Goal: Task Accomplishment & Management: Use online tool/utility

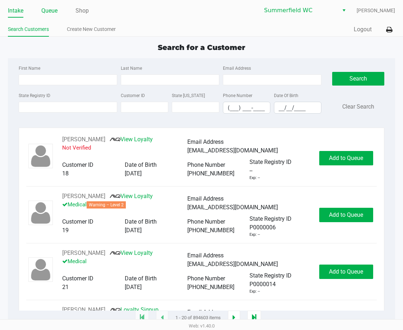
click at [49, 9] on link "Queue" at bounding box center [49, 11] width 16 height 10
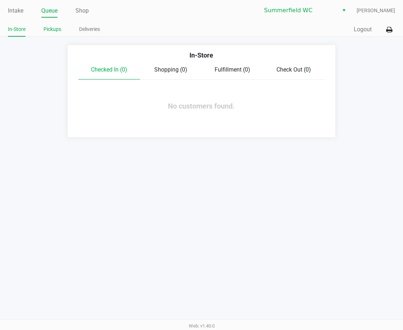
click at [49, 27] on link "Pickups" at bounding box center [52, 29] width 18 height 9
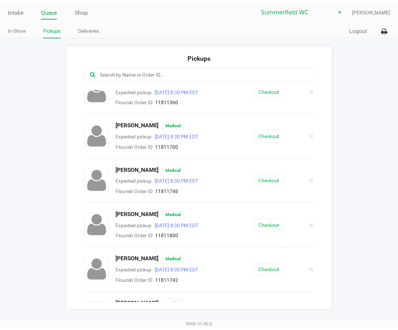
scroll to position [36, 0]
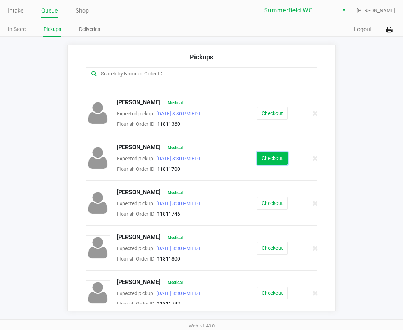
click at [271, 159] on button "Checkout" at bounding box center [272, 158] width 31 height 13
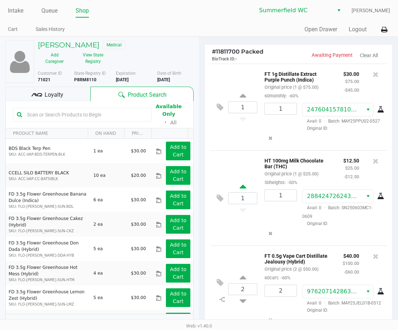
click at [243, 192] on icon at bounding box center [242, 187] width 6 height 9
type input "2"
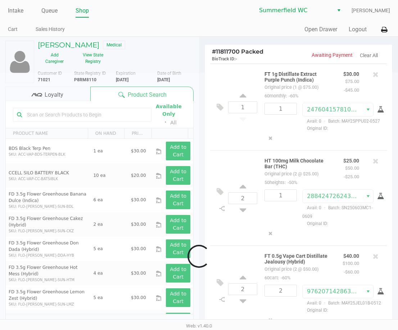
scroll to position [27, 0]
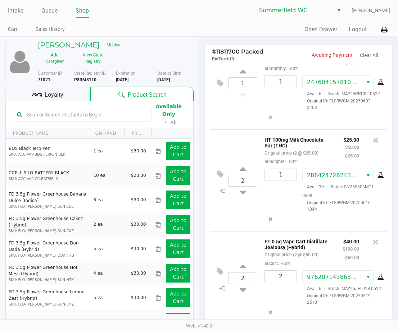
drag, startPoint x: 278, startPoint y: 216, endPoint x: 274, endPoint y: 213, distance: 5.1
click at [277, 212] on div "1" at bounding box center [278, 191] width 38 height 44
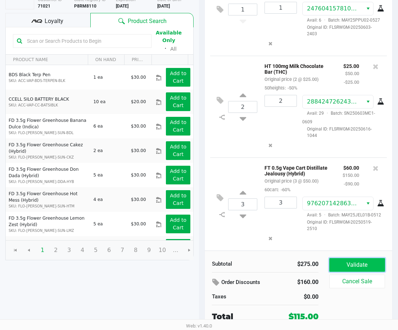
click at [342, 265] on button "Validate" at bounding box center [357, 265] width 56 height 14
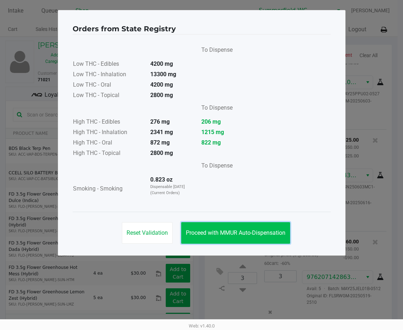
click at [214, 235] on span "Proceed with MMUR Auto-Dispensation" at bounding box center [236, 232] width 100 height 7
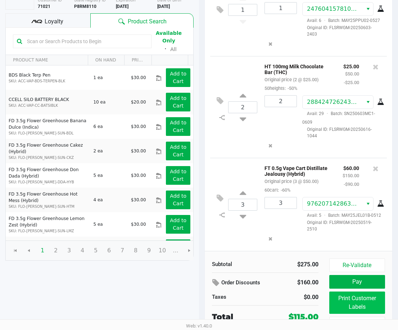
scroll to position [81, 0]
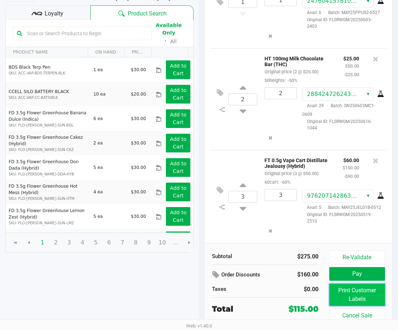
click at [361, 293] on button "Print Customer Labels" at bounding box center [357, 295] width 56 height 22
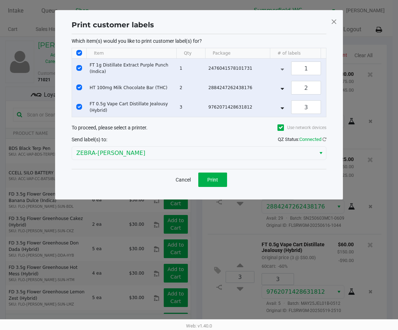
scroll to position [0, 0]
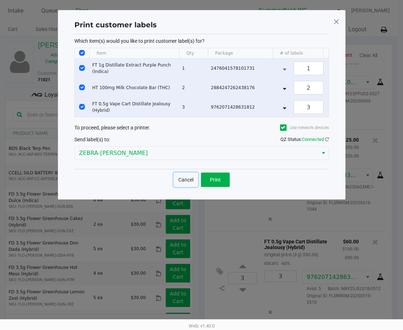
click at [180, 185] on button "Cancel" at bounding box center [186, 180] width 24 height 14
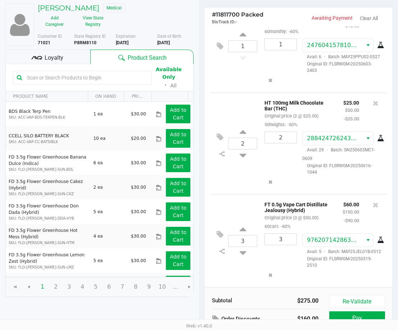
scroll to position [81, 0]
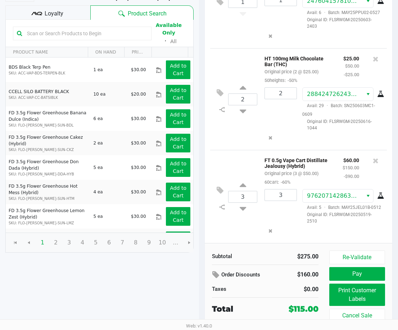
click at [49, 14] on span "Loyalty" at bounding box center [54, 13] width 19 height 9
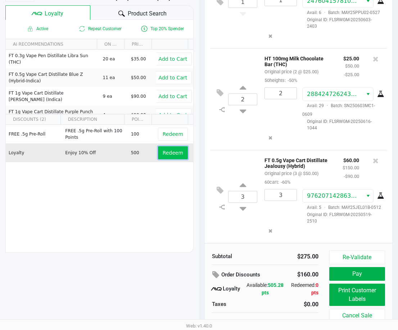
click at [171, 152] on span "Redeem" at bounding box center [172, 153] width 20 height 6
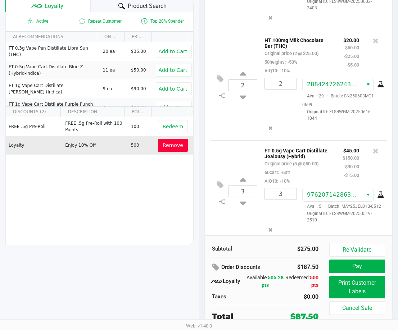
scroll to position [89, 0]
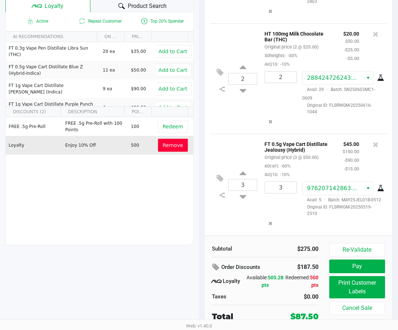
click at [228, 214] on div "3 FT 0.5g Vape Cart Distillate Jealousy (Hybrid) Original price (3 @ $50.00) 60…" at bounding box center [298, 185] width 177 height 102
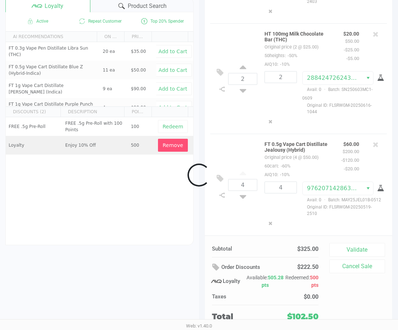
scroll to position [79, 0]
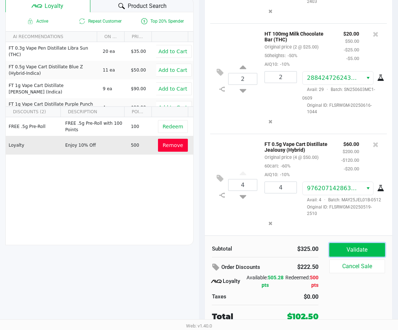
click at [352, 249] on button "Validate" at bounding box center [357, 250] width 56 height 14
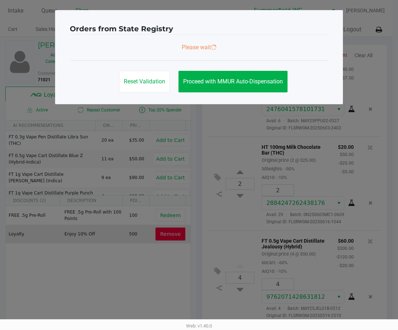
scroll to position [0, 0]
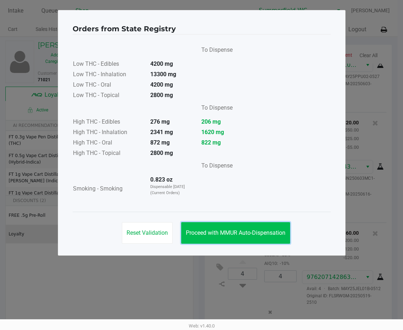
click at [258, 232] on span "Proceed with MMUR Auto-Dispensation" at bounding box center [236, 232] width 100 height 7
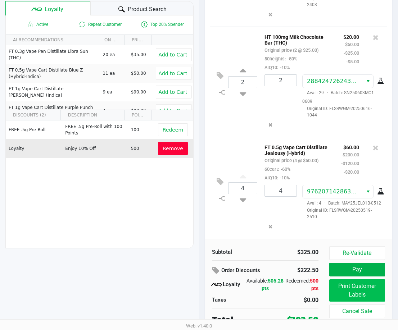
scroll to position [89, 0]
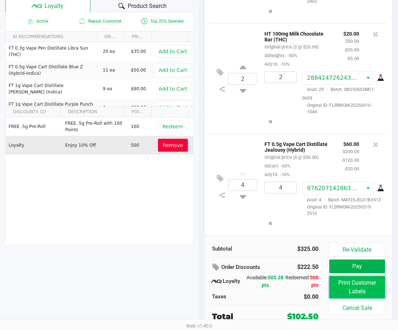
click at [368, 285] on button "Print Customer Labels" at bounding box center [357, 287] width 56 height 22
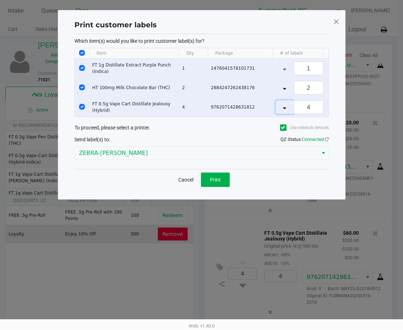
click at [285, 110] on button "Data table" at bounding box center [285, 107] width 18 height 14
type input "2"
click at [284, 89] on icon "Data table" at bounding box center [284, 87] width 3 height 6
type input "1"
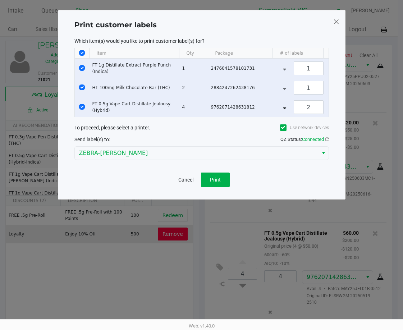
click at [285, 70] on div "1" at bounding box center [309, 68] width 66 height 14
click at [81, 68] on input "Select Row" at bounding box center [82, 68] width 6 height 6
checkbox input "false"
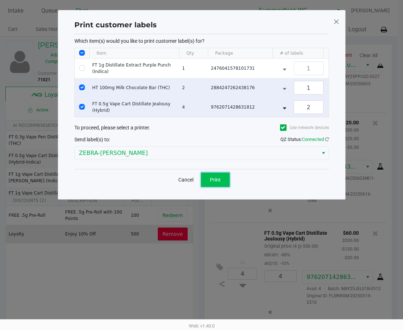
click at [209, 182] on button "Print" at bounding box center [215, 180] width 29 height 14
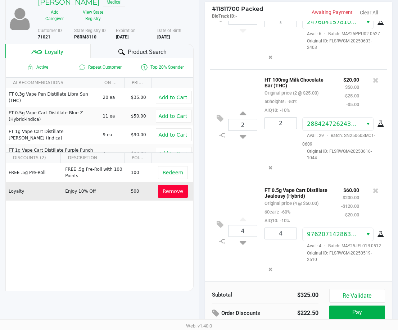
scroll to position [89, 0]
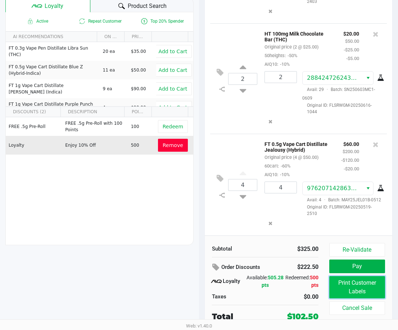
click at [359, 287] on button "Print Customer Labels" at bounding box center [357, 287] width 56 height 22
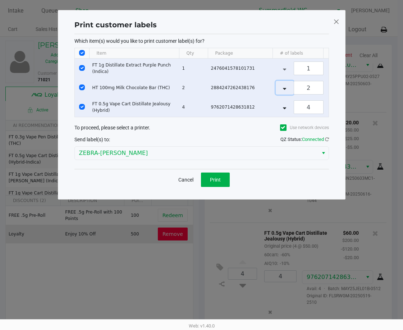
click at [285, 88] on icon "Data table" at bounding box center [284, 87] width 3 height 6
type input "1"
click at [286, 106] on icon "Data table" at bounding box center [284, 107] width 3 height 6
click at [286, 107] on icon "Data table" at bounding box center [284, 107] width 3 height 6
type input "2"
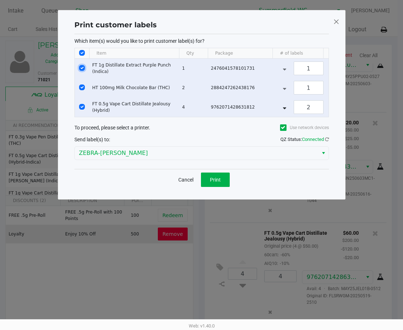
drag, startPoint x: 79, startPoint y: 69, endPoint x: 83, endPoint y: 70, distance: 4.4
click at [80, 69] on input "Select Row" at bounding box center [82, 68] width 6 height 6
checkbox input "false"
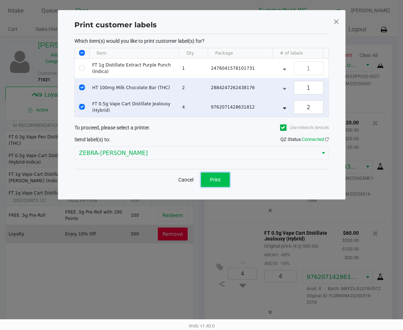
click at [220, 183] on span "Print" at bounding box center [215, 180] width 11 height 6
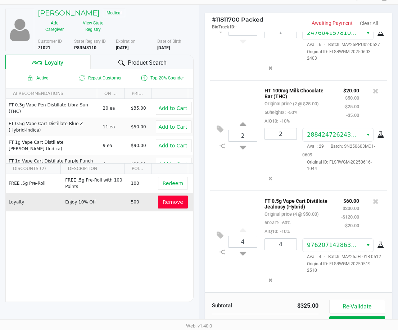
scroll to position [89, 0]
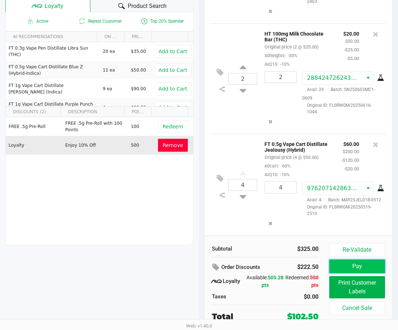
click at [351, 266] on button "Pay" at bounding box center [357, 267] width 56 height 14
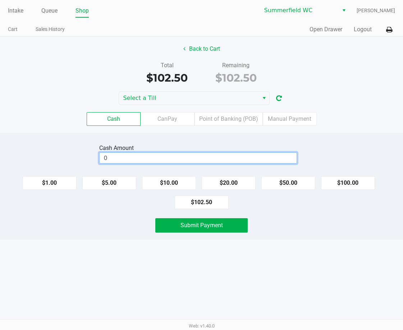
click at [217, 156] on input "0" at bounding box center [198, 158] width 197 height 10
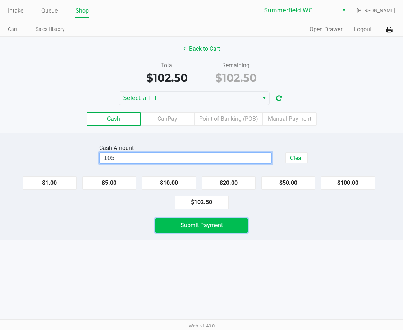
type input "$105.00"
click at [201, 227] on span "Submit Payment" at bounding box center [201, 225] width 42 height 7
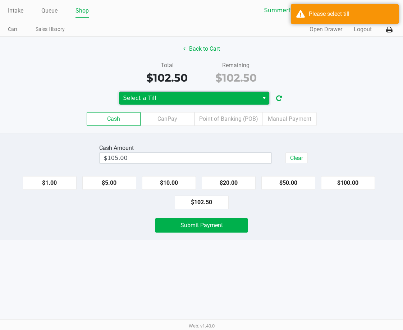
click at [158, 99] on span "Select a Till" at bounding box center [188, 98] width 131 height 9
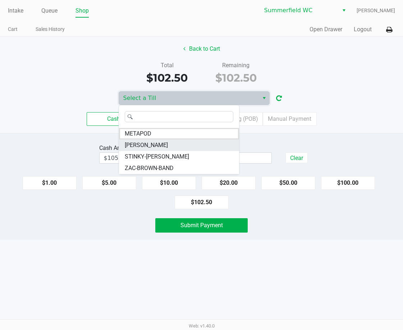
click at [151, 143] on span "PATSY-CLINE" at bounding box center [146, 145] width 43 height 9
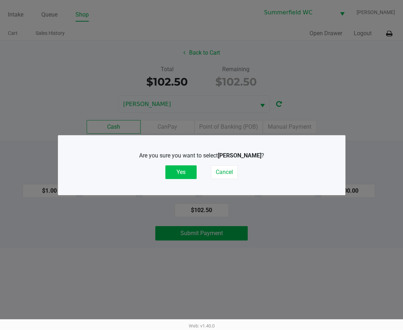
click at [192, 170] on button "Yes" at bounding box center [180, 172] width 31 height 14
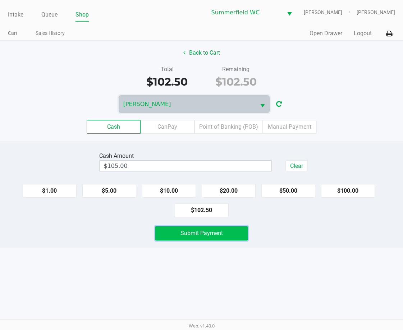
click at [218, 234] on span "Submit Payment" at bounding box center [201, 233] width 42 height 7
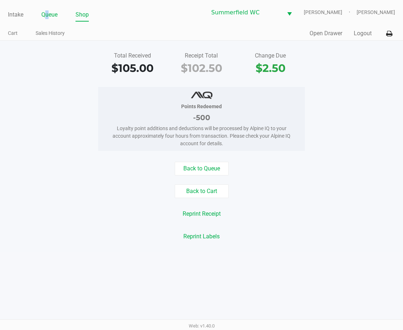
click at [48, 16] on link "Queue" at bounding box center [49, 15] width 16 height 10
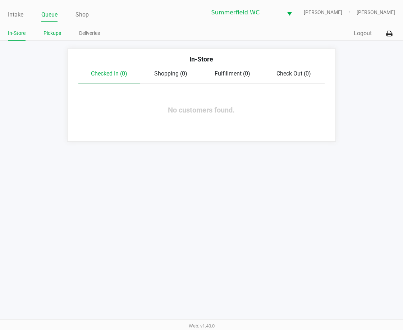
click at [49, 36] on link "Pickups" at bounding box center [52, 33] width 18 height 9
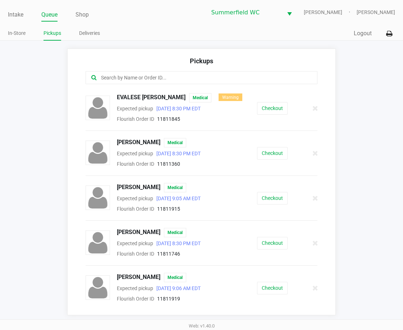
click at [39, 74] on app-pickups "Pickups EVALESE DIGERONIMO Medical Warning – Level 1 Expected pickup Aug 19, 20…" at bounding box center [201, 182] width 403 height 267
click at [264, 109] on button "Checkout" at bounding box center [272, 108] width 31 height 13
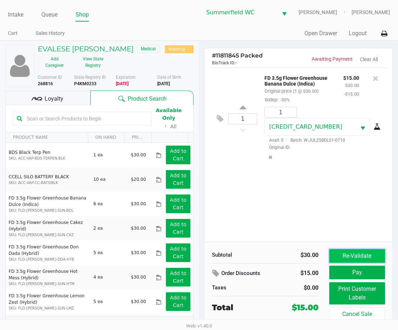
click at [370, 255] on button "Re-Validate" at bounding box center [357, 256] width 56 height 14
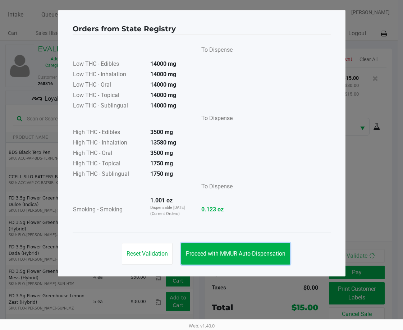
drag, startPoint x: 265, startPoint y: 255, endPoint x: 318, endPoint y: 256, distance: 52.8
click at [268, 256] on span "Proceed with MMUR Auto-Dispensation" at bounding box center [236, 253] width 100 height 7
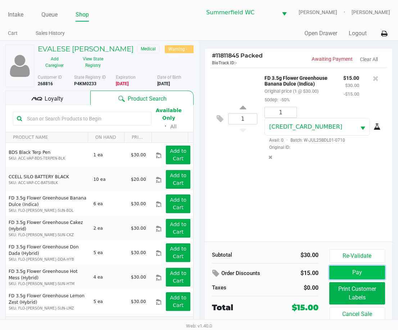
click at [354, 273] on button "Pay" at bounding box center [357, 273] width 56 height 14
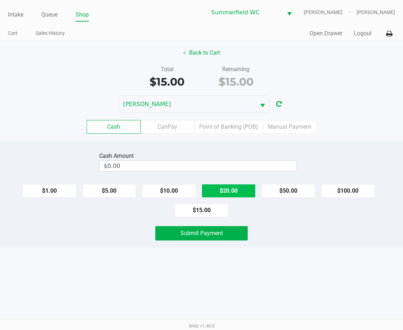
click at [229, 192] on button "$20.00" at bounding box center [229, 191] width 54 height 14
type input "$20.00"
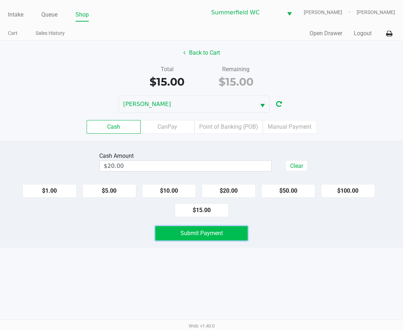
click at [215, 237] on button "Submit Payment" at bounding box center [201, 233] width 93 height 14
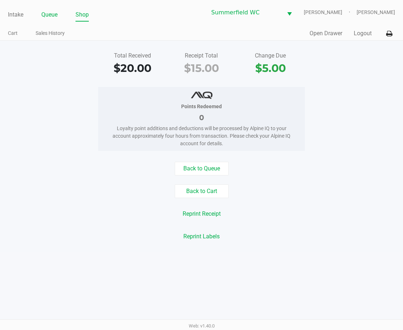
drag, startPoint x: 55, startPoint y: 14, endPoint x: 53, endPoint y: 18, distance: 5.1
click at [54, 14] on link "Queue" at bounding box center [49, 15] width 16 height 10
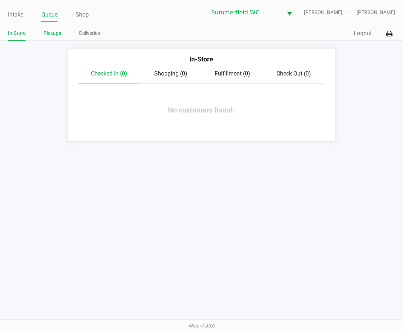
click at [54, 35] on link "Pickups" at bounding box center [52, 33] width 18 height 9
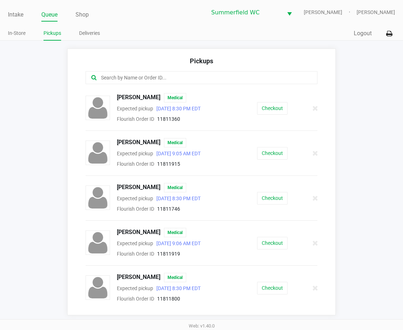
click at [48, 137] on app-pickups "Pickups Ethan Jordan Medical Expected pickup Aug 19, 2025 8:30 PM EDT Flourish …" at bounding box center [201, 182] width 403 height 267
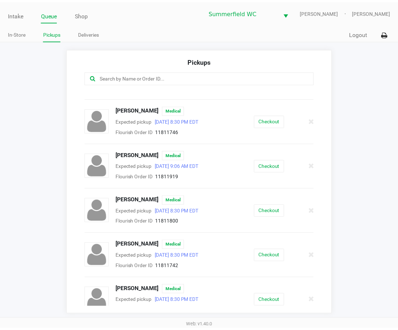
scroll to position [85, 0]
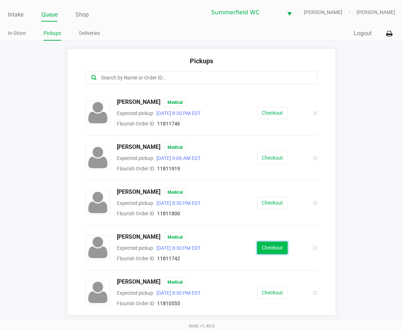
click at [268, 249] on button "Checkout" at bounding box center [272, 248] width 31 height 13
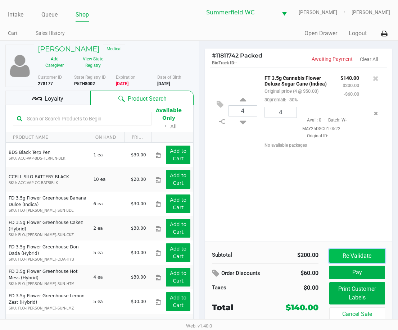
click at [347, 255] on button "Re-Validate" at bounding box center [357, 256] width 56 height 14
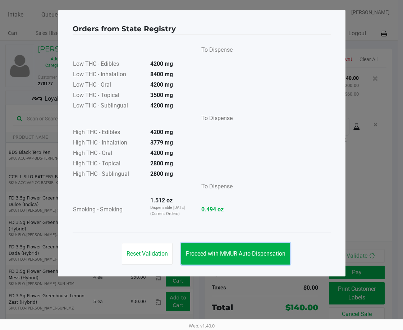
click at [237, 255] on button "Proceed with MMUR Auto-Dispensation" at bounding box center [235, 254] width 109 height 22
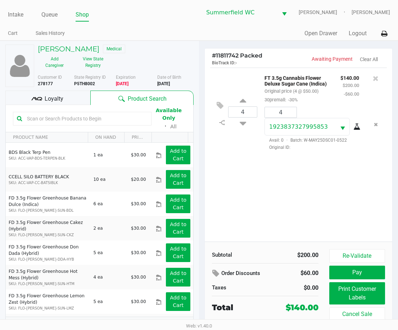
click at [57, 99] on span "Loyalty" at bounding box center [54, 99] width 19 height 9
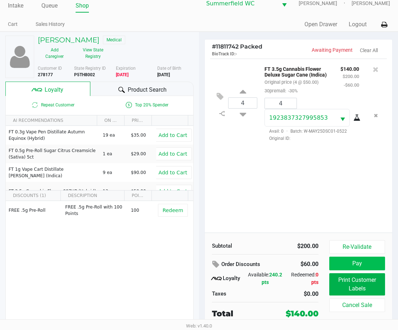
scroll to position [12, 0]
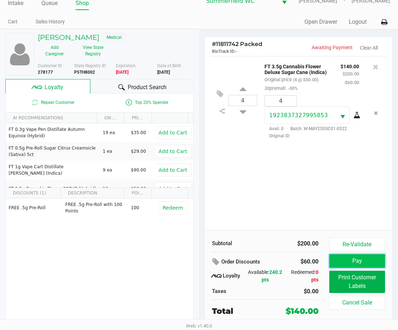
click at [351, 262] on button "Pay" at bounding box center [357, 261] width 56 height 14
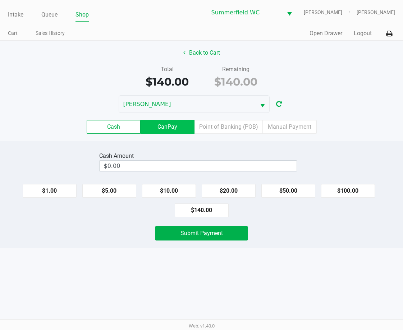
click at [179, 125] on label "CanPay" at bounding box center [168, 127] width 54 height 14
click at [0, 0] on 2 "CanPay" at bounding box center [0, 0] width 0 height 0
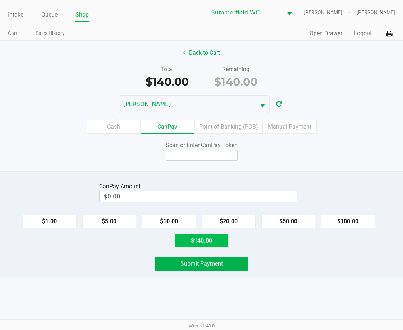
click at [212, 240] on button "$140.00" at bounding box center [202, 241] width 54 height 14
type input "$140.00"
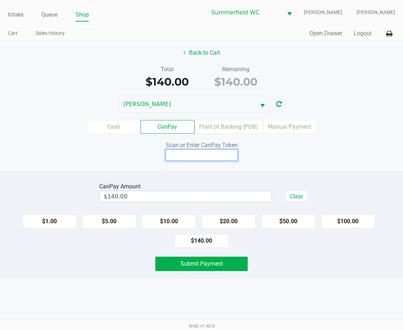
click at [196, 154] on input at bounding box center [202, 155] width 72 height 11
type input "Q9305205X"
click at [228, 265] on button "Submit Payment" at bounding box center [201, 264] width 93 height 14
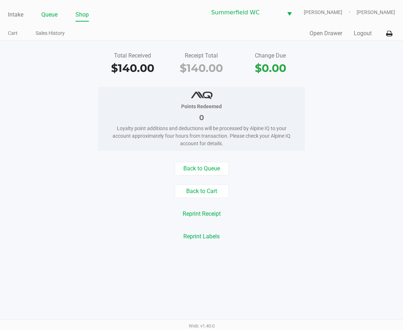
click at [50, 18] on link "Queue" at bounding box center [49, 15] width 16 height 10
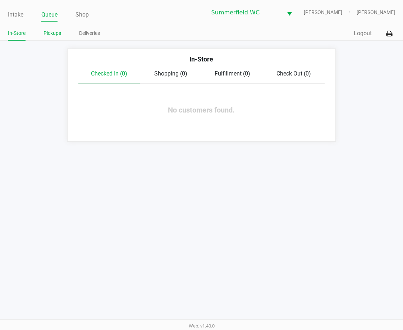
click at [53, 32] on link "Pickups" at bounding box center [52, 33] width 18 height 9
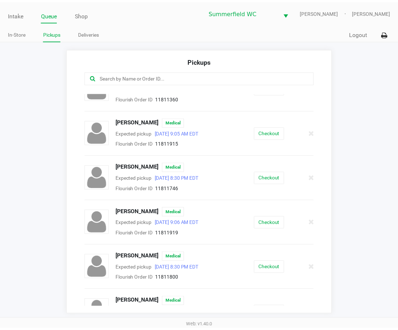
scroll to position [40, 0]
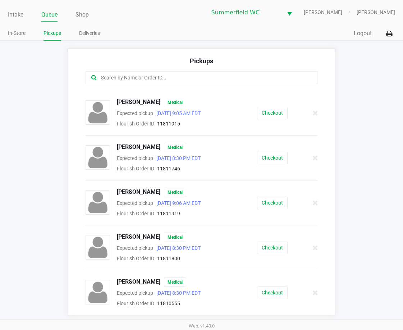
drag, startPoint x: 53, startPoint y: 223, endPoint x: 51, endPoint y: 220, distance: 4.2
click at [51, 221] on app-pickups "Pickups Ethan Jordan Medical Expected pickup Aug 19, 2025 8:30 PM EDT Flourish …" at bounding box center [201, 182] width 403 height 267
click at [276, 251] on button "Checkout" at bounding box center [272, 248] width 31 height 13
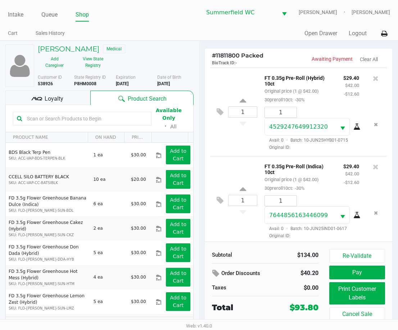
click at [49, 97] on span "Loyalty" at bounding box center [54, 99] width 19 height 9
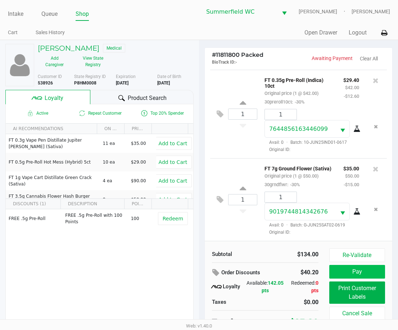
scroll to position [12, 0]
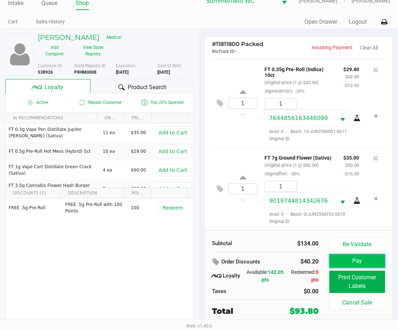
click at [358, 260] on button "Pay" at bounding box center [357, 261] width 56 height 14
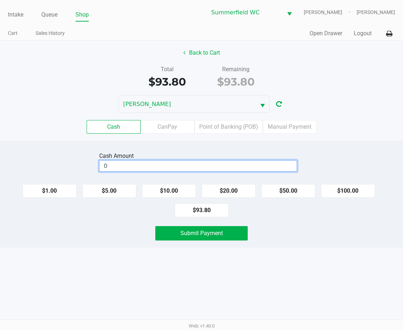
click at [175, 164] on input "0" at bounding box center [198, 166] width 197 height 10
click at [353, 191] on button "$100.00" at bounding box center [348, 191] width 54 height 14
type input "$100.00"
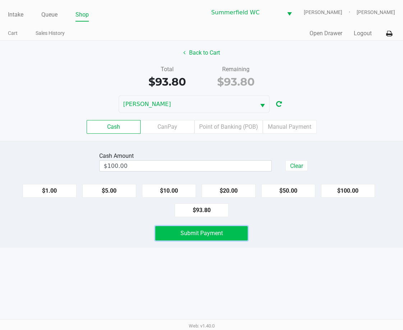
click at [212, 230] on span "Submit Payment" at bounding box center [201, 233] width 42 height 7
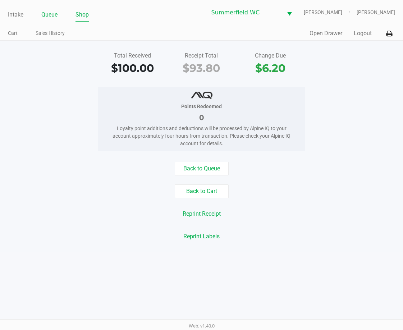
click at [55, 19] on link "Queue" at bounding box center [49, 15] width 16 height 10
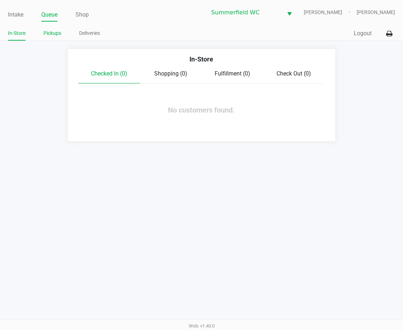
click at [54, 34] on link "Pickups" at bounding box center [52, 33] width 18 height 9
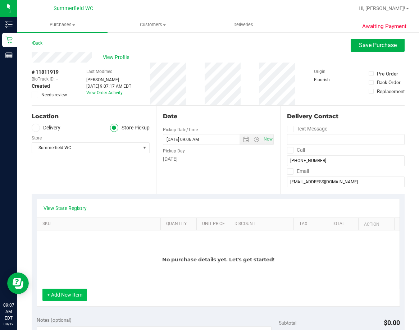
click at [66, 299] on button "+ Add New Item" at bounding box center [64, 295] width 45 height 12
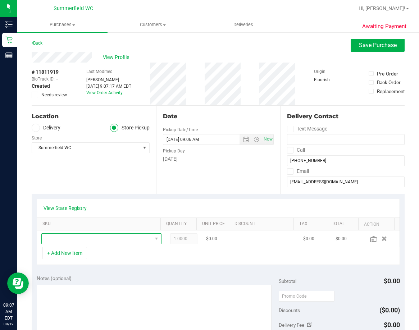
click at [92, 238] on span "NO DATA FOUND" at bounding box center [97, 239] width 110 height 10
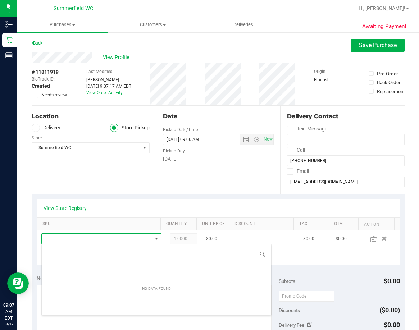
scroll to position [11, 104]
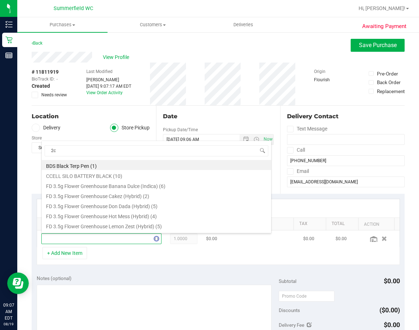
type input "2ct"
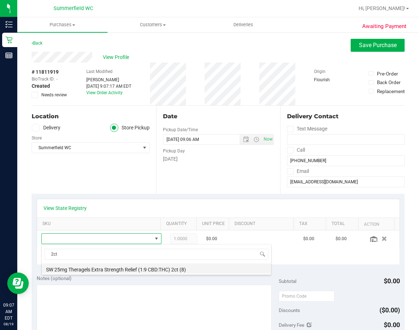
click at [108, 268] on li "SW 25mg Theragels Extra Strength Relief (1:9 CBD:THC) 2ct (8)" at bounding box center [156, 269] width 229 height 10
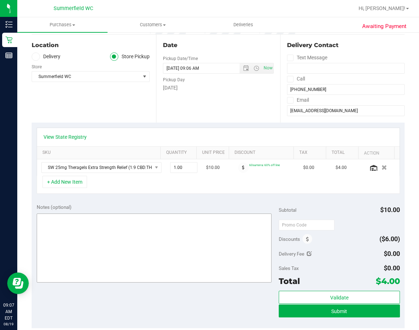
scroll to position [72, 0]
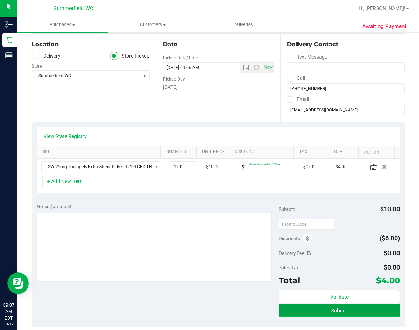
click at [322, 309] on button "Submit" at bounding box center [339, 310] width 121 height 13
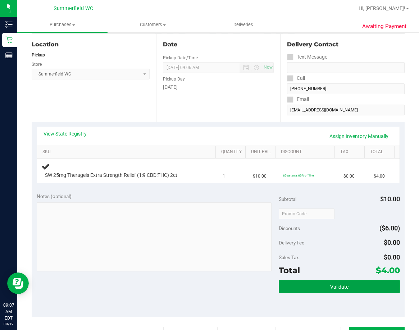
click at [335, 284] on span "Validate" at bounding box center [339, 287] width 18 height 6
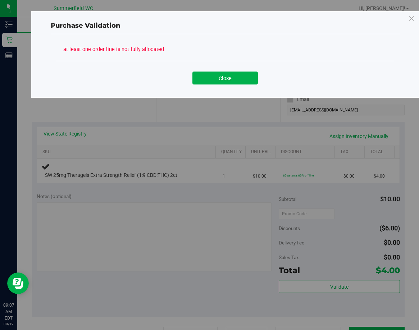
click at [224, 78] on button "Close" at bounding box center [224, 78] width 65 height 13
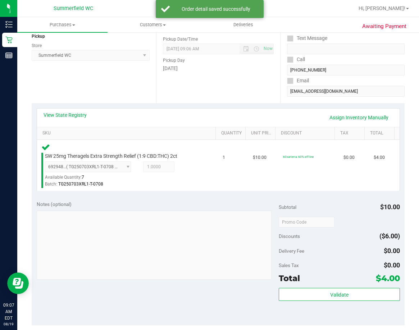
scroll to position [216, 0]
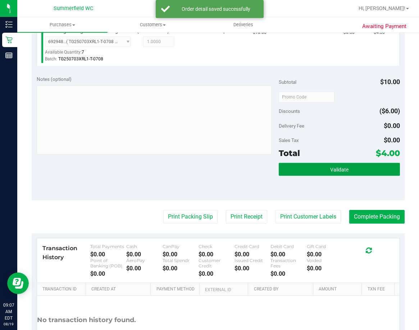
click at [307, 169] on button "Validate" at bounding box center [339, 169] width 121 height 13
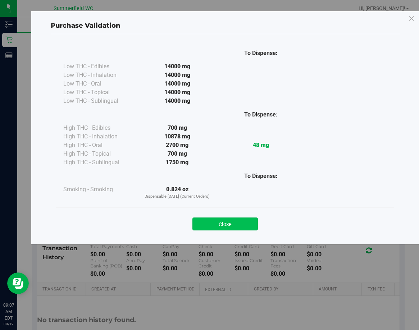
click at [234, 223] on button "Close" at bounding box center [224, 223] width 65 height 13
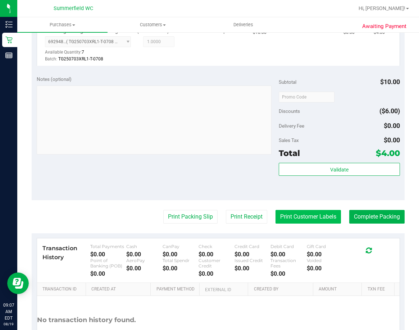
click at [296, 219] on button "Print Customer Labels" at bounding box center [307, 217] width 65 height 14
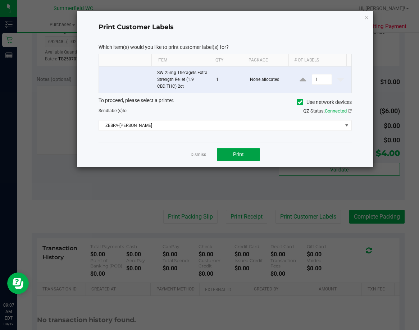
click at [243, 153] on span "Print" at bounding box center [238, 154] width 11 height 6
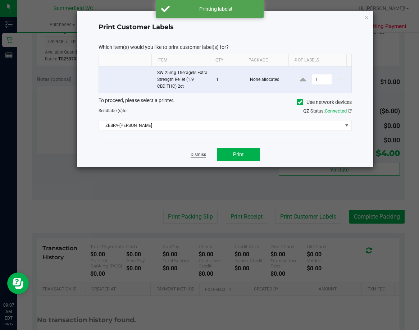
click at [200, 153] on link "Dismiss" at bounding box center [198, 155] width 15 height 6
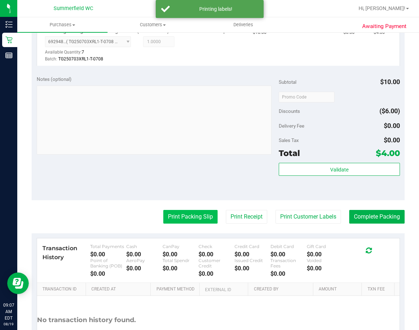
click at [180, 218] on button "Print Packing Slip" at bounding box center [190, 217] width 54 height 14
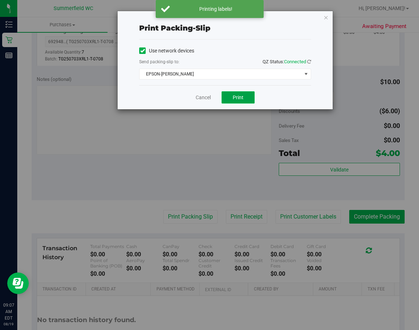
click at [238, 99] on span "Print" at bounding box center [238, 98] width 11 height 6
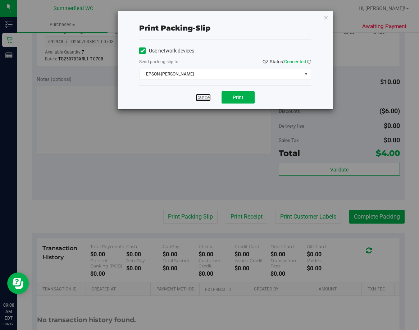
drag, startPoint x: 206, startPoint y: 99, endPoint x: 236, endPoint y: 122, distance: 38.0
click at [206, 99] on link "Cancel" at bounding box center [203, 98] width 15 height 8
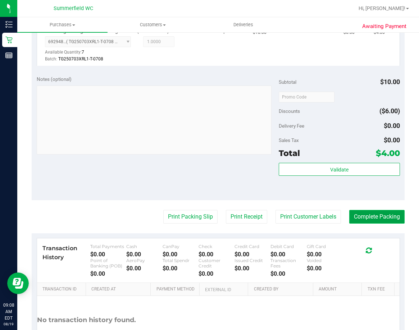
click at [354, 215] on button "Complete Packing" at bounding box center [376, 217] width 55 height 14
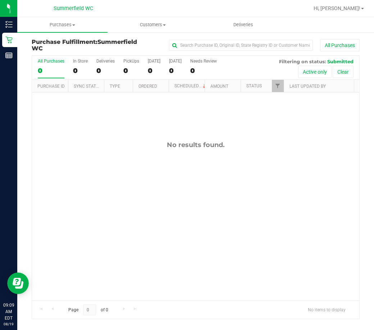
click at [133, 210] on div "No results found." at bounding box center [195, 220] width 327 height 256
click at [82, 199] on div "No results found." at bounding box center [195, 220] width 327 height 256
click at [99, 202] on div "No results found." at bounding box center [195, 220] width 327 height 256
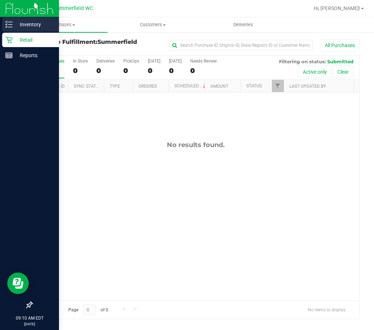
click at [33, 23] on p "Inventory" at bounding box center [34, 24] width 43 height 9
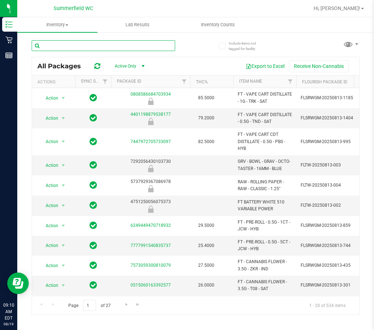
click at [55, 47] on input "text" at bounding box center [103, 45] width 143 height 11
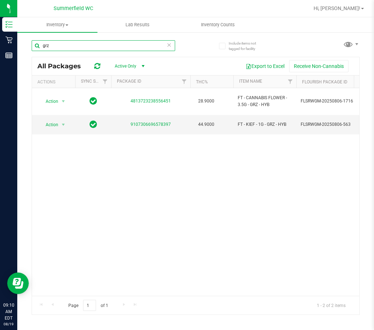
drag, startPoint x: 59, startPoint y: 47, endPoint x: 32, endPoint y: 51, distance: 27.2
click at [32, 51] on input "grz" at bounding box center [103, 45] width 143 height 11
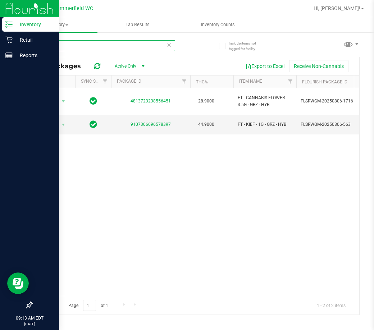
type input "grz"
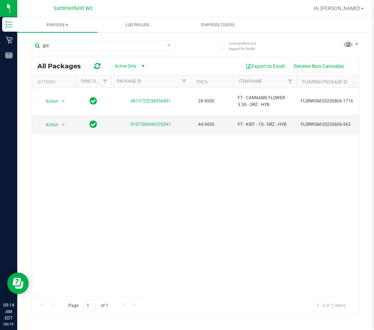
drag, startPoint x: 218, startPoint y: 187, endPoint x: 191, endPoint y: 183, distance: 26.9
click at [218, 187] on div "Action Action Global inventory Package audit log Print package label Print prod…" at bounding box center [195, 192] width 327 height 208
drag, startPoint x: 54, startPoint y: 47, endPoint x: 32, endPoint y: 48, distance: 21.9
click at [32, 48] on input "grz" at bounding box center [103, 45] width 143 height 11
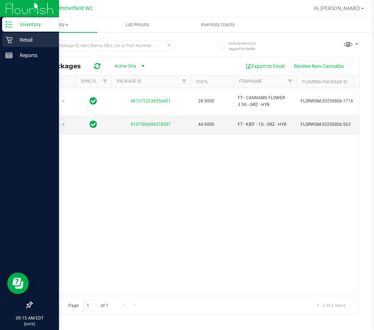
click at [28, 36] on p "Retail" at bounding box center [34, 40] width 43 height 9
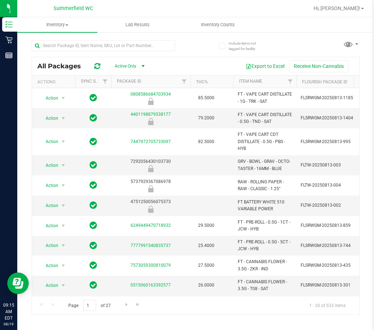
click at [111, 7] on div "Summerfield WC" at bounding box center [73, 8] width 105 height 11
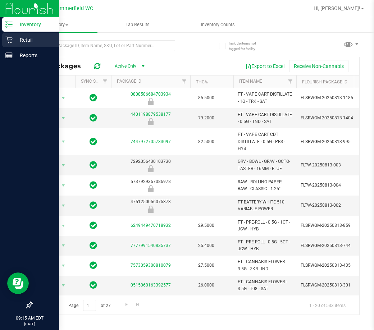
click at [24, 40] on p "Retail" at bounding box center [34, 40] width 43 height 9
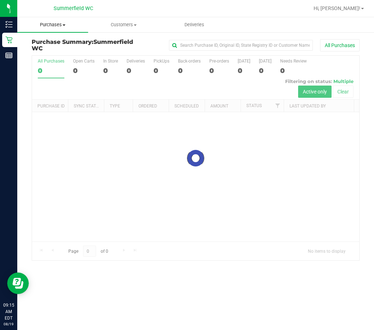
click at [57, 25] on span "Purchases" at bounding box center [52, 25] width 71 height 6
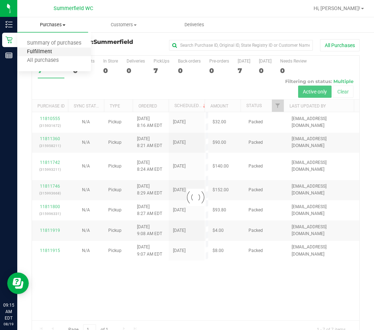
click at [39, 51] on span "Fulfillment" at bounding box center [39, 52] width 45 height 6
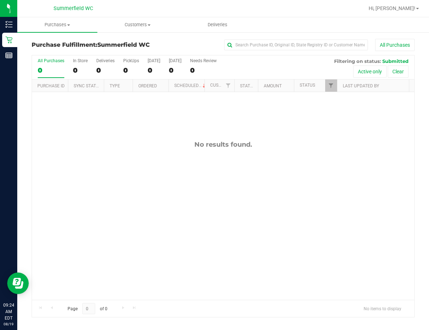
drag, startPoint x: 206, startPoint y: 188, endPoint x: 202, endPoint y: 188, distance: 4.0
click at [206, 188] on div "No results found." at bounding box center [223, 220] width 382 height 256
click at [226, 161] on div "No results found." at bounding box center [223, 220] width 382 height 256
click at [205, 198] on div "No results found." at bounding box center [223, 220] width 382 height 256
click at [156, 184] on div "No results found." at bounding box center [223, 220] width 382 height 256
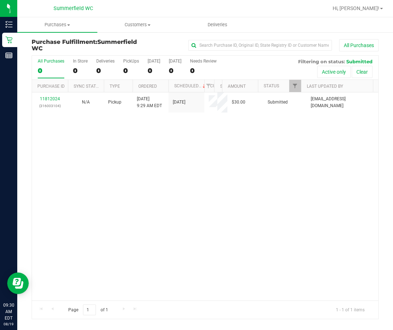
click at [169, 166] on div "11812024 (316003104) N/A Pickup [DATE] 9:29 AM EDT 8/19/2025 $30.00 Submitted […" at bounding box center [205, 196] width 347 height 208
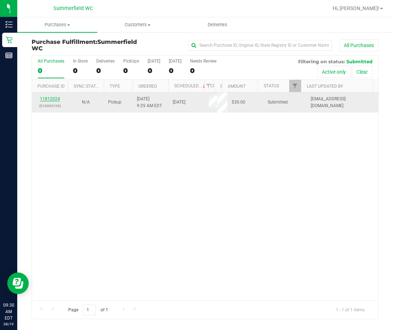
click at [52, 100] on link "11812024" at bounding box center [50, 98] width 20 height 5
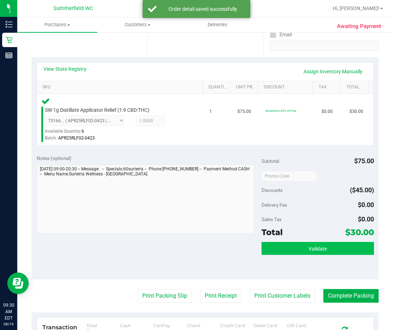
scroll to position [144, 0]
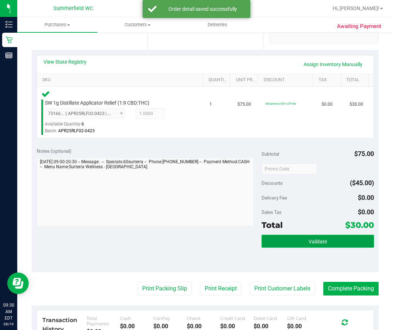
click at [280, 244] on button "Validate" at bounding box center [318, 241] width 113 height 13
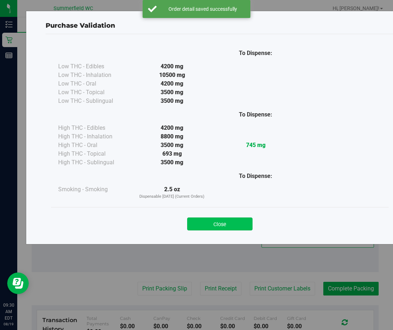
click at [219, 224] on button "Close" at bounding box center [219, 223] width 65 height 13
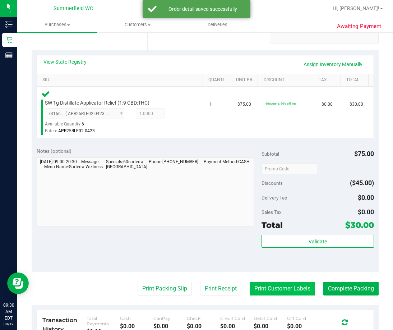
click at [276, 288] on button "Print Customer Labels" at bounding box center [282, 289] width 65 height 14
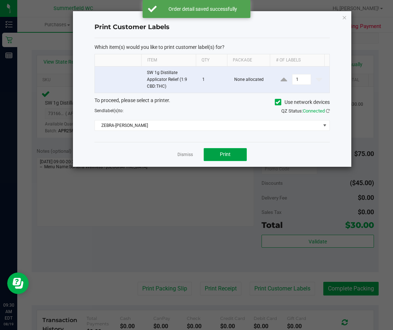
click at [231, 151] on button "Print" at bounding box center [225, 154] width 43 height 13
click at [186, 151] on app-cancel-button "Dismiss" at bounding box center [185, 155] width 15 height 8
click at [192, 156] on link "Dismiss" at bounding box center [185, 155] width 15 height 6
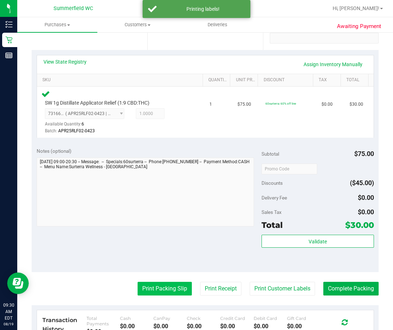
click at [170, 287] on button "Print Packing Slip" at bounding box center [165, 289] width 54 height 14
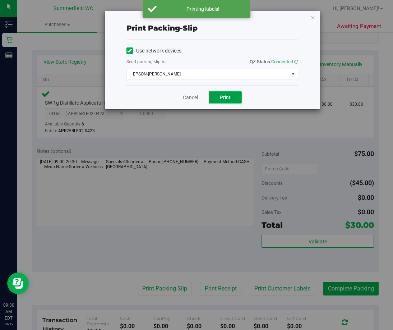
click at [234, 99] on button "Print" at bounding box center [225, 97] width 33 height 12
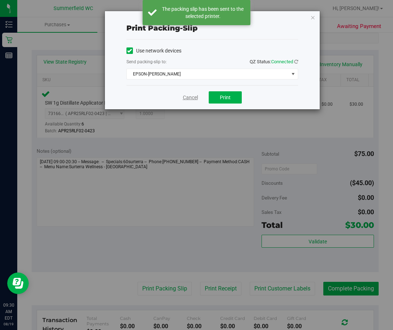
click at [191, 97] on link "Cancel" at bounding box center [190, 98] width 15 height 8
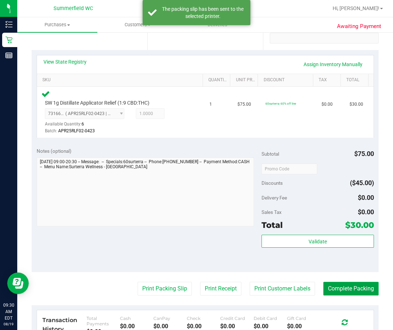
click at [334, 287] on button "Complete Packing" at bounding box center [351, 289] width 55 height 14
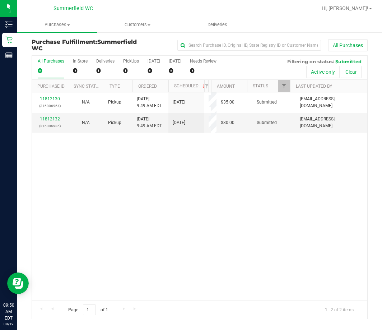
click at [185, 208] on div "11812130 (316006964) N/A Pickup [DATE] 9:49 AM EDT 8/19/2025 $35.00 Submitted […" at bounding box center [200, 196] width 336 height 208
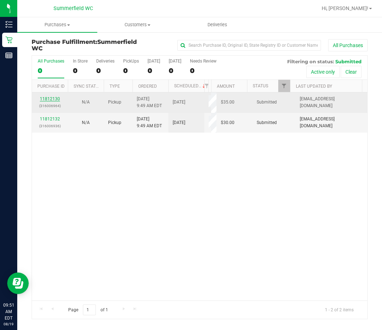
click at [51, 99] on link "11812130" at bounding box center [50, 98] width 20 height 5
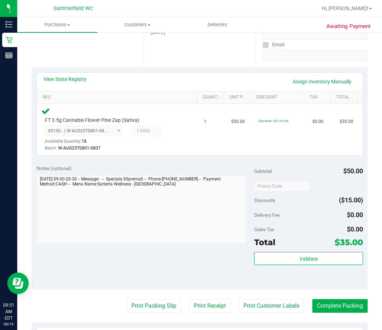
scroll to position [144, 0]
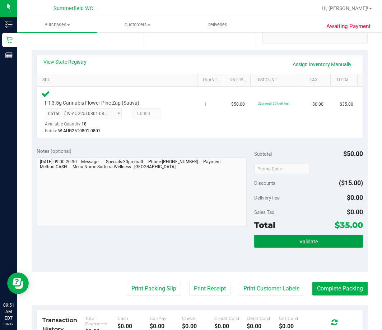
click at [300, 242] on span "Validate" at bounding box center [309, 242] width 18 height 6
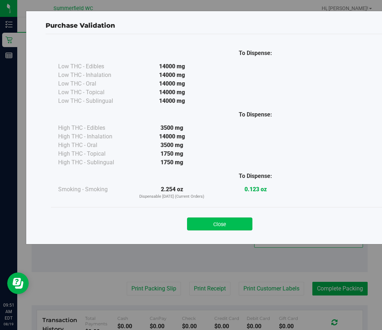
click at [227, 225] on button "Close" at bounding box center [219, 223] width 65 height 13
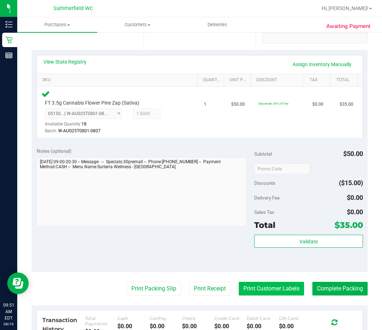
click at [253, 290] on button "Print Customer Labels" at bounding box center [271, 289] width 65 height 14
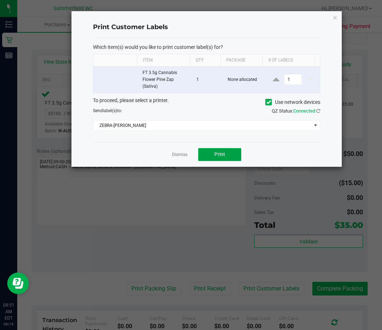
click at [222, 154] on span "Print" at bounding box center [220, 154] width 11 height 6
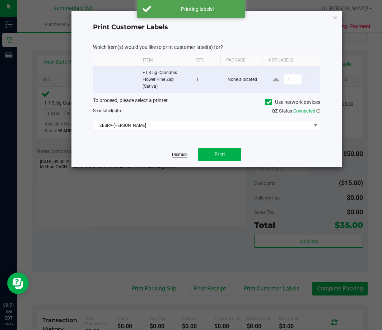
click at [177, 154] on link "Dismiss" at bounding box center [179, 155] width 15 height 6
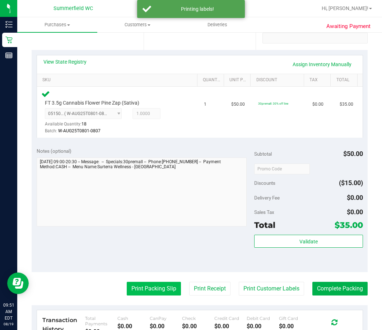
click at [159, 288] on button "Print Packing Slip" at bounding box center [154, 289] width 54 height 14
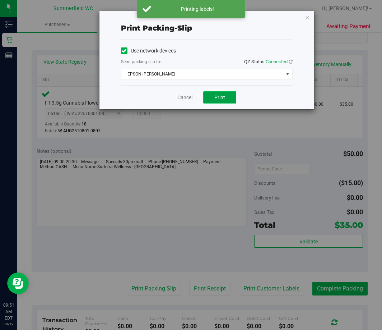
click at [216, 96] on span "Print" at bounding box center [220, 98] width 11 height 6
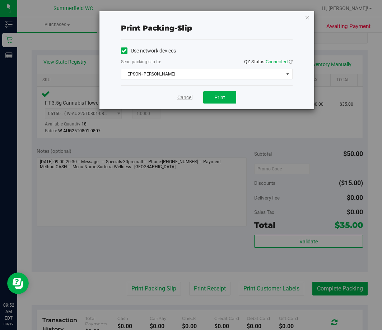
click at [187, 98] on link "Cancel" at bounding box center [185, 98] width 15 height 8
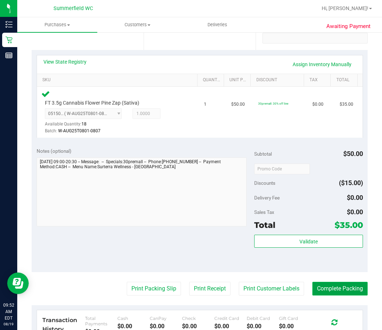
click at [321, 290] on button "Complete Packing" at bounding box center [340, 289] width 55 height 14
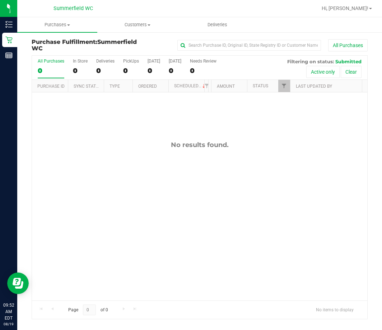
click at [226, 195] on div "No results found." at bounding box center [200, 220] width 336 height 256
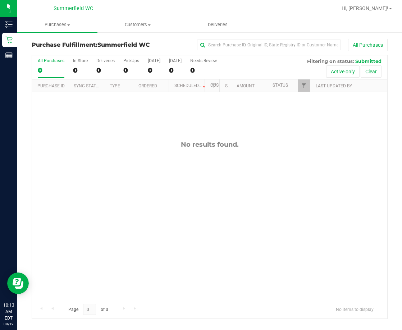
click at [208, 223] on div "No results found." at bounding box center [209, 220] width 355 height 256
click at [63, 26] on span "Purchases" at bounding box center [57, 25] width 80 height 6
click at [47, 52] on span "Fulfillment" at bounding box center [39, 52] width 45 height 6
click at [209, 213] on div "No results found." at bounding box center [209, 220] width 355 height 256
click at [37, 178] on div "No results found." at bounding box center [209, 220] width 355 height 256
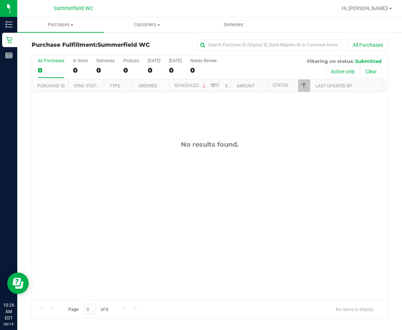
click at [130, 146] on div "No results found." at bounding box center [209, 145] width 355 height 8
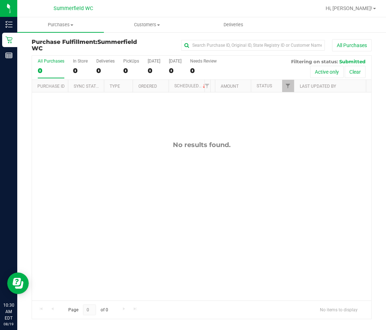
drag, startPoint x: 207, startPoint y: 226, endPoint x: 202, endPoint y: 225, distance: 5.1
click at [207, 227] on div "No results found." at bounding box center [201, 220] width 339 height 256
click at [165, 163] on div "No results found." at bounding box center [201, 220] width 339 height 256
